Goal: Task Accomplishment & Management: Use online tool/utility

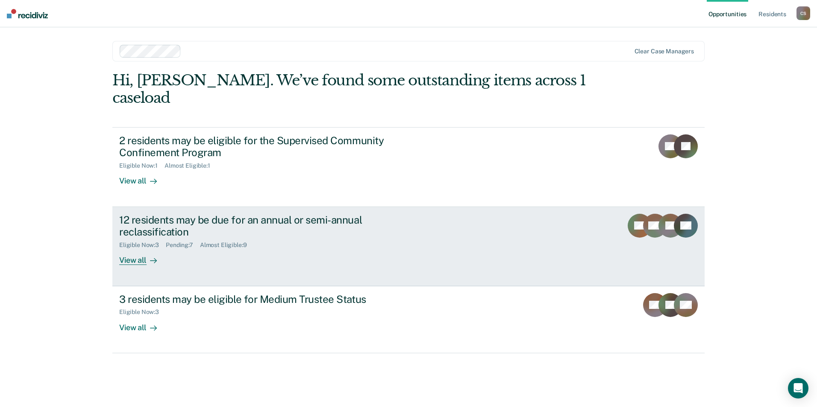
click at [156, 215] on div "12 residents may be due for an annual or semi-annual reclassification" at bounding box center [269, 226] width 300 height 25
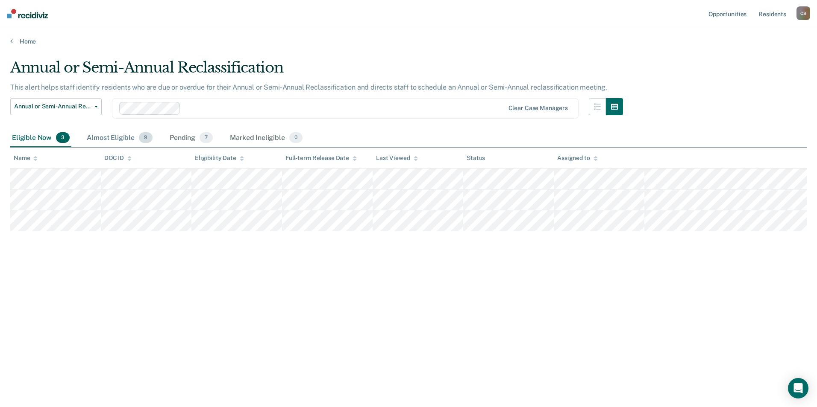
click at [114, 135] on div "Almost Eligible 9" at bounding box center [119, 138] width 69 height 19
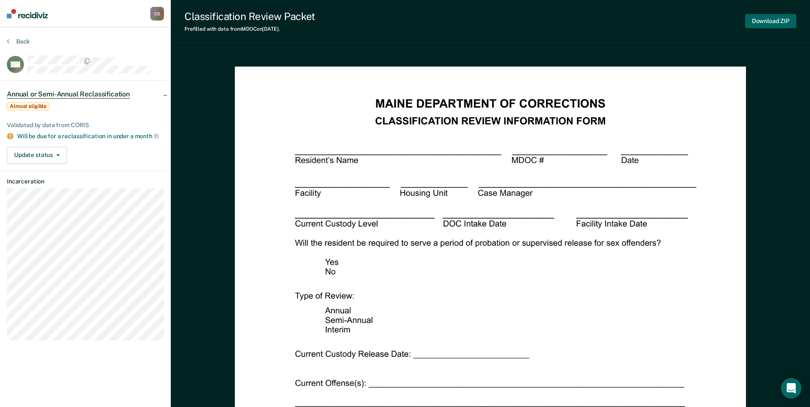
click at [763, 18] on button "Download ZIP" at bounding box center [770, 21] width 51 height 14
